Goal: Find specific page/section: Find specific page/section

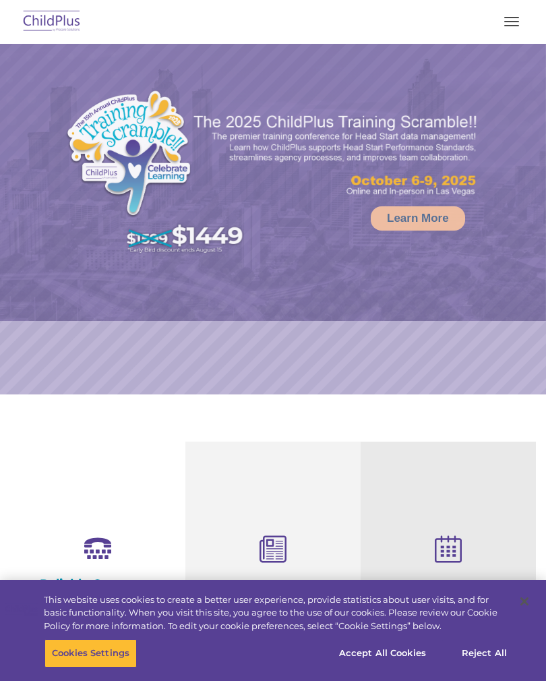
select select "MEDIUM"
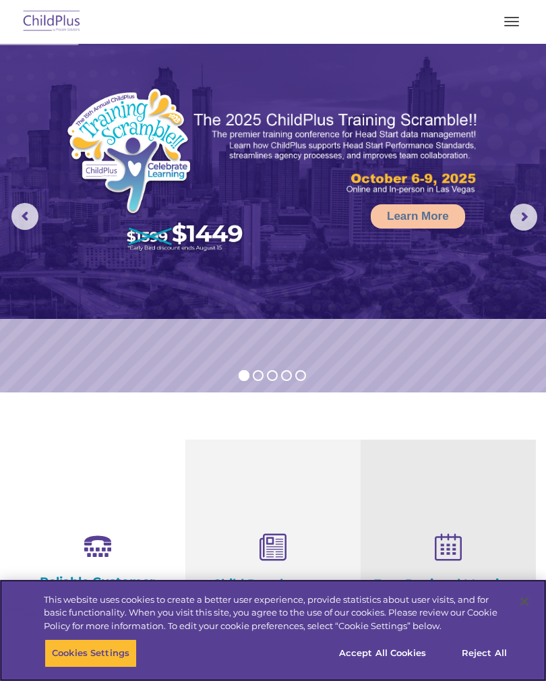
scroll to position [3, 0]
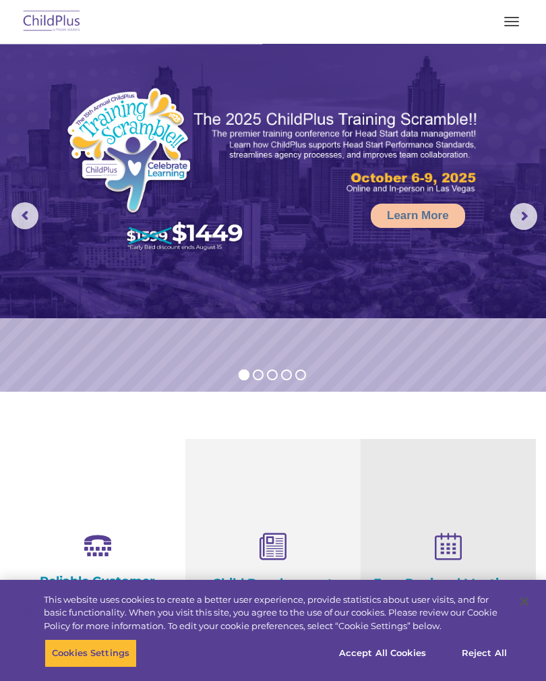
click at [60, 18] on img at bounding box center [51, 22] width 63 height 32
click at [77, 36] on img at bounding box center [51, 22] width 63 height 32
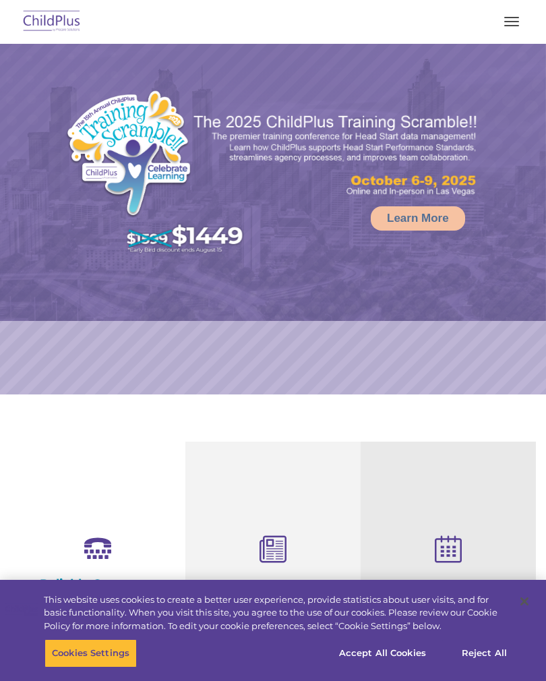
select select "MEDIUM"
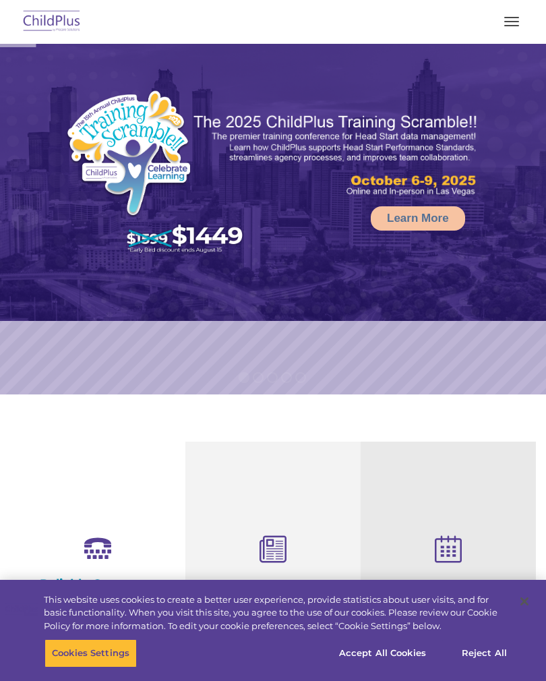
click at [517, 18] on button "button" at bounding box center [512, 22] width 28 height 22
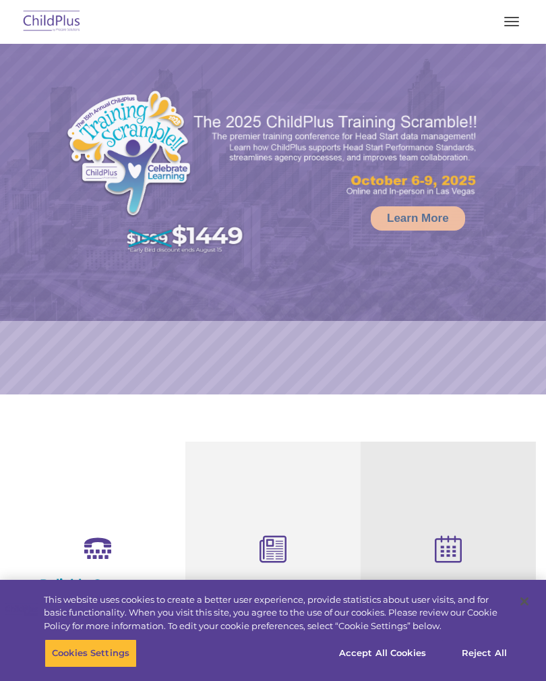
select select "MEDIUM"
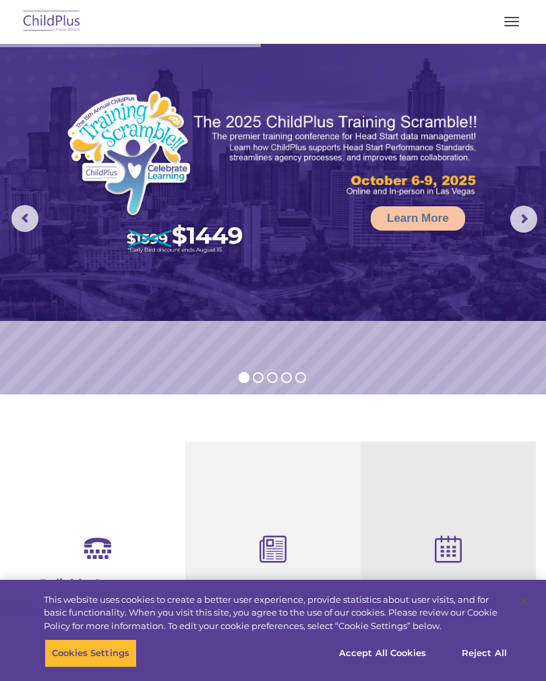
click at [504, 18] on button "button" at bounding box center [512, 22] width 28 height 22
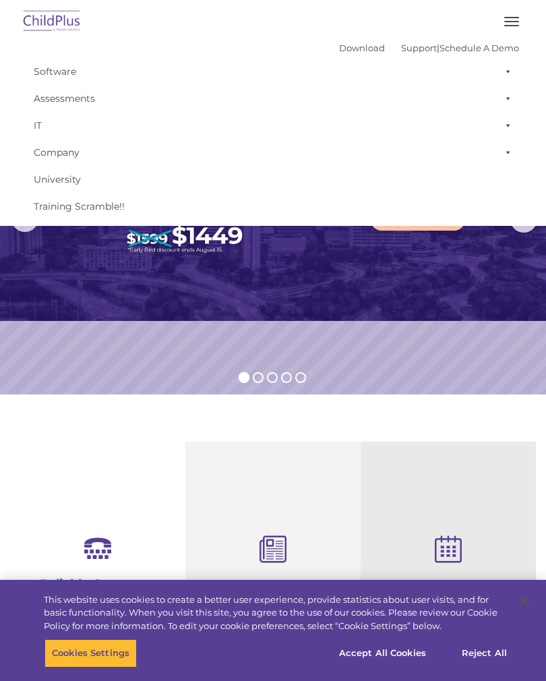
click at [81, 102] on link "Assessments" at bounding box center [273, 98] width 493 height 27
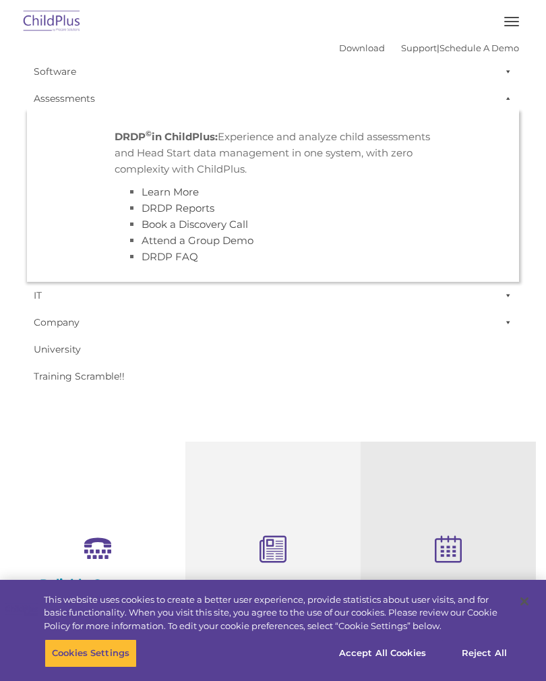
click at [512, 31] on button "button" at bounding box center [512, 22] width 28 height 22
